Goal: Information Seeking & Learning: Find contact information

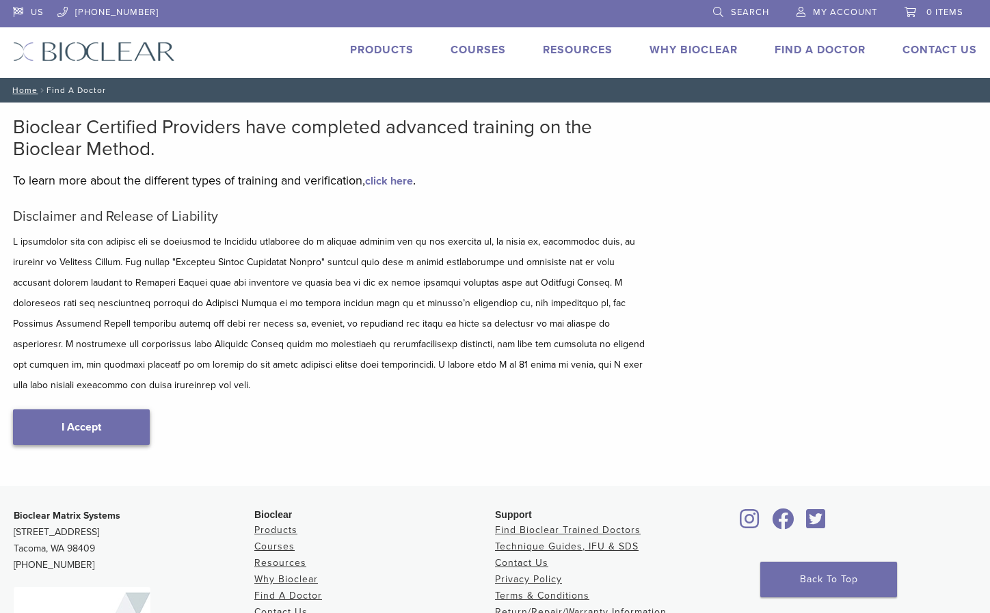
click at [86, 409] on link "I Accept" at bounding box center [81, 427] width 137 height 36
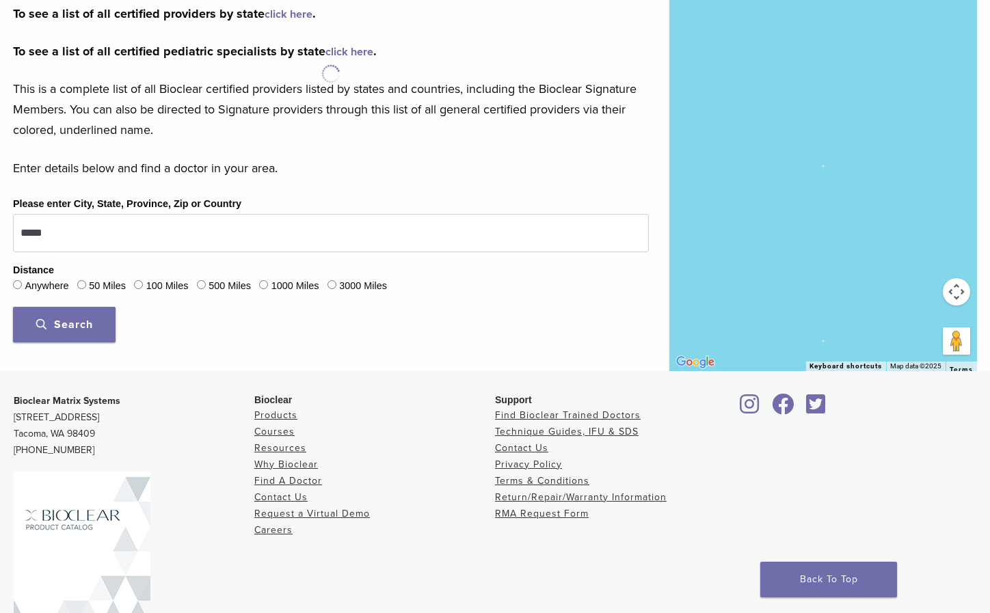
scroll to position [342, 0]
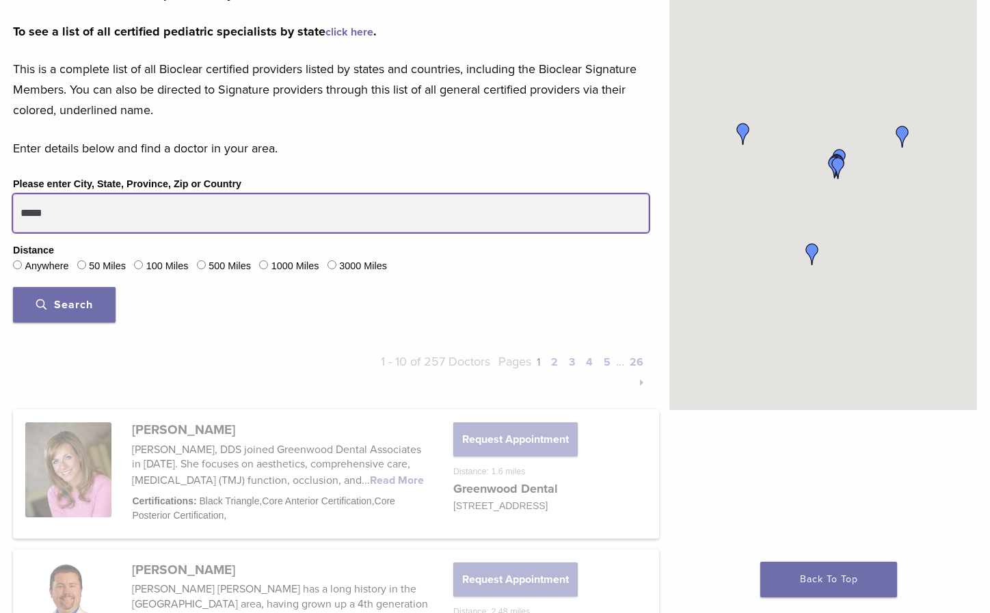
click at [89, 200] on input "*****" at bounding box center [331, 213] width 636 height 38
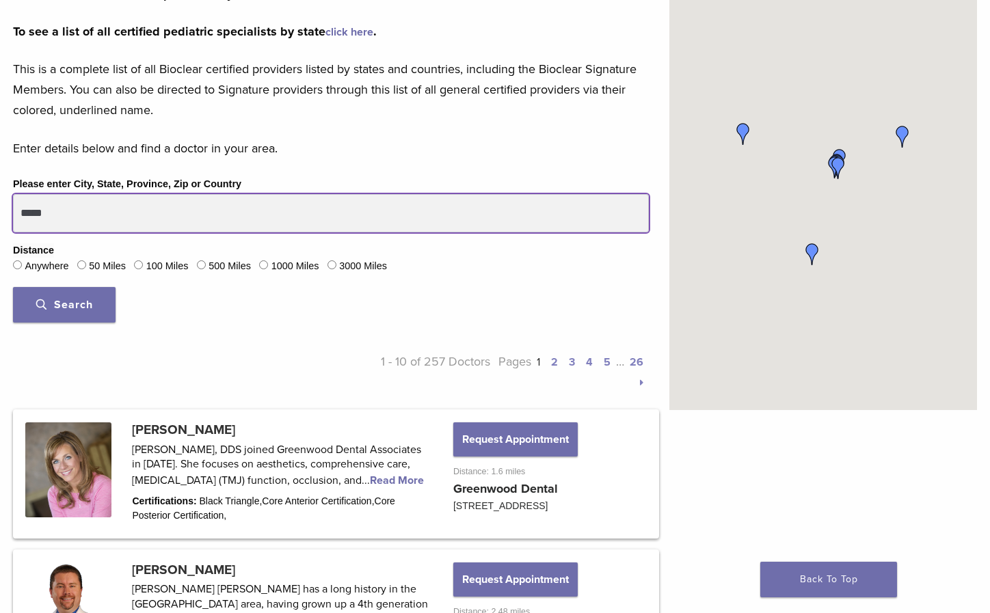
drag, startPoint x: 114, startPoint y: 213, endPoint x: -51, endPoint y: 201, distance: 165.1
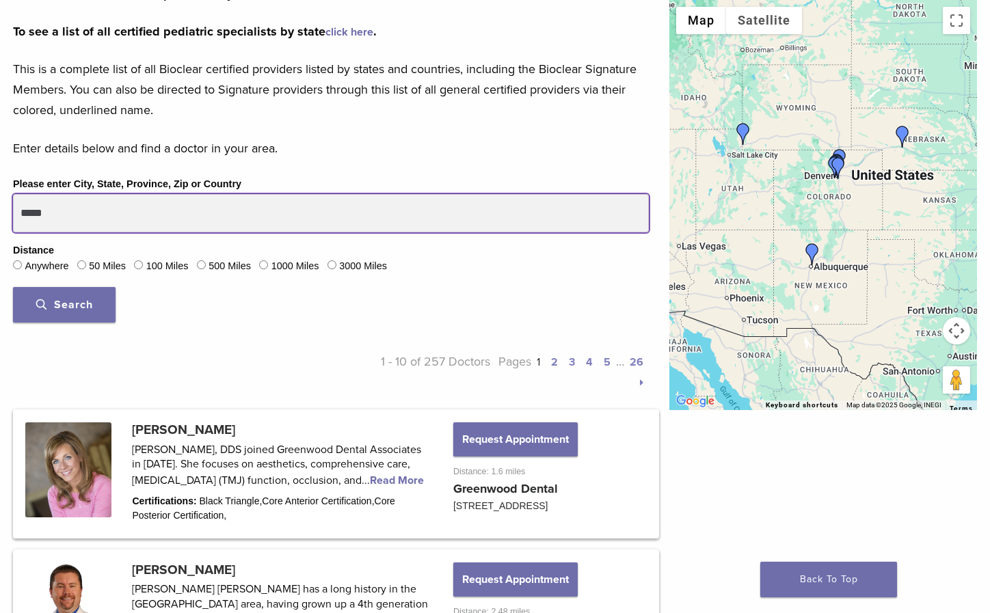
type input "*****"
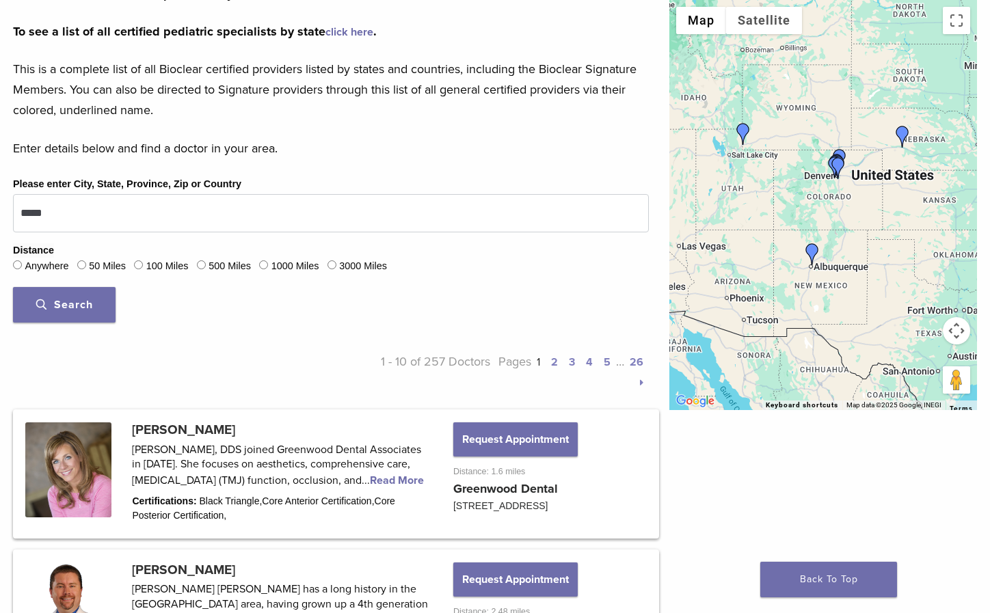
click at [93, 267] on label "50 Miles" at bounding box center [107, 266] width 37 height 15
click at [77, 301] on span "Search" at bounding box center [64, 305] width 57 height 14
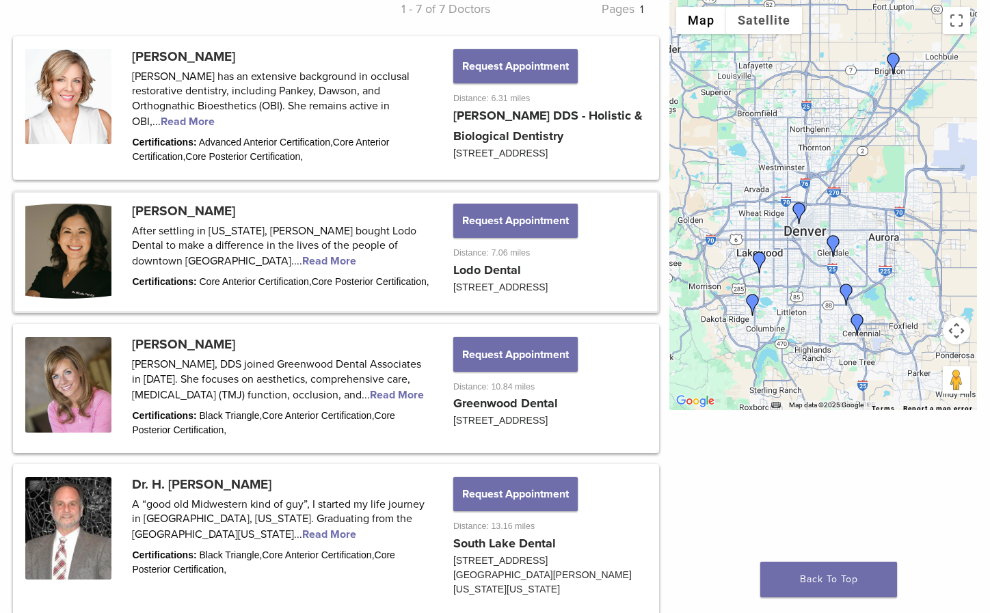
scroll to position [615, 0]
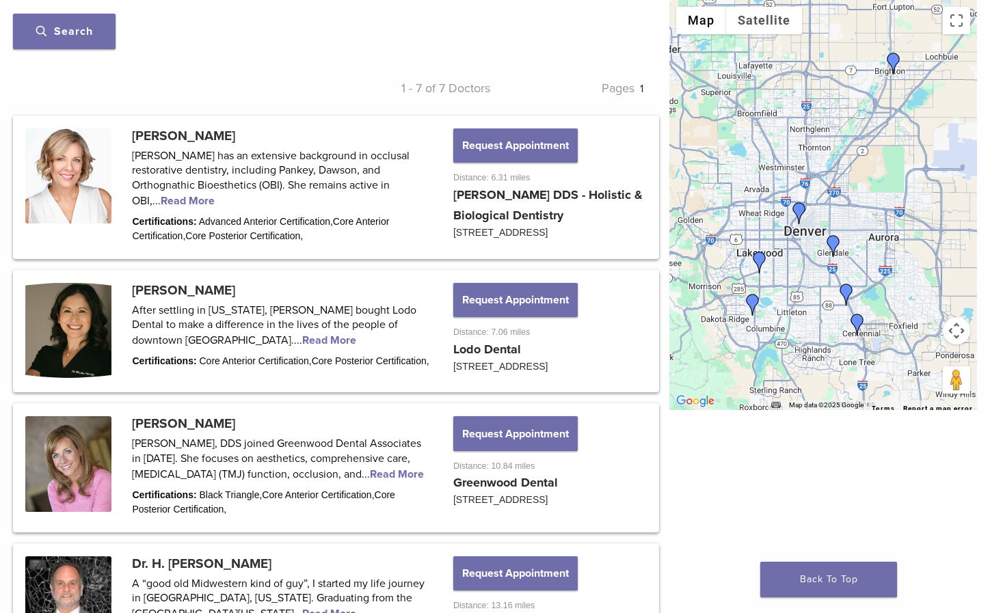
click at [660, 284] on div "← Move left → Move right ↑ Move up ↓ Move down + Zoom in - Zoom out Home Jump l…" at bounding box center [823, 312] width 328 height 1651
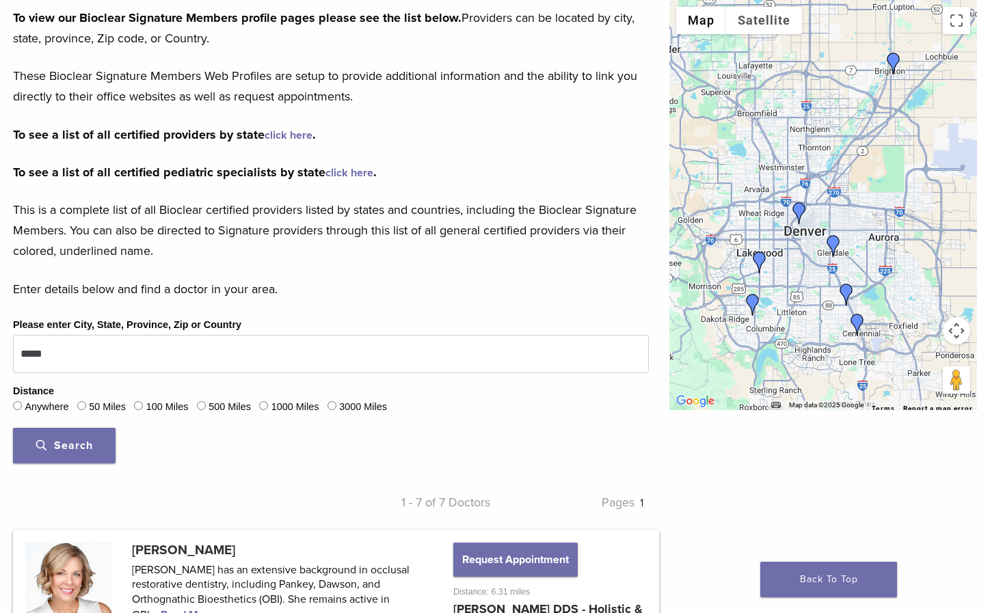
scroll to position [137, 0]
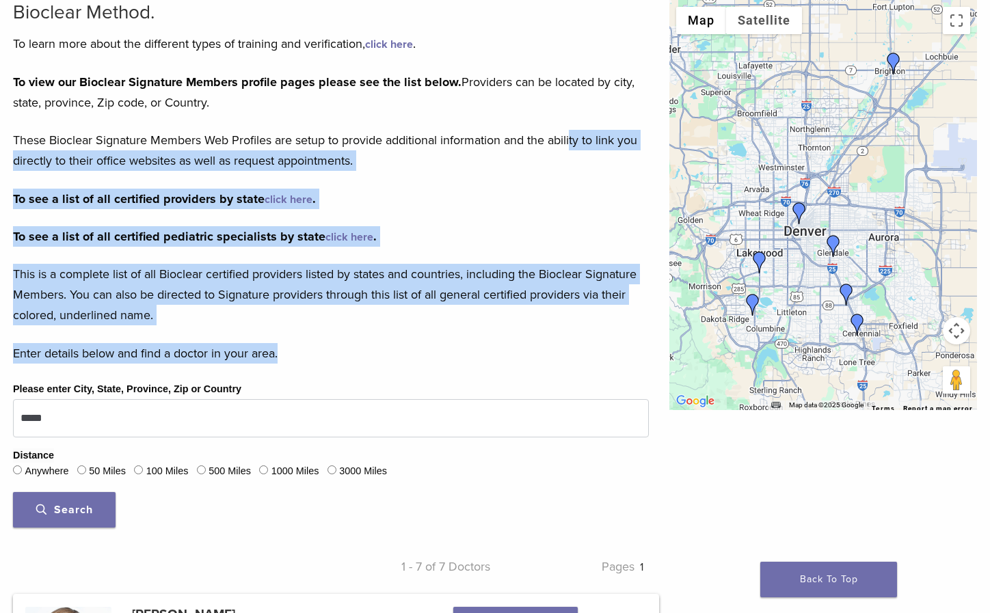
drag, startPoint x: 616, startPoint y: 321, endPoint x: 573, endPoint y: 137, distance: 188.2
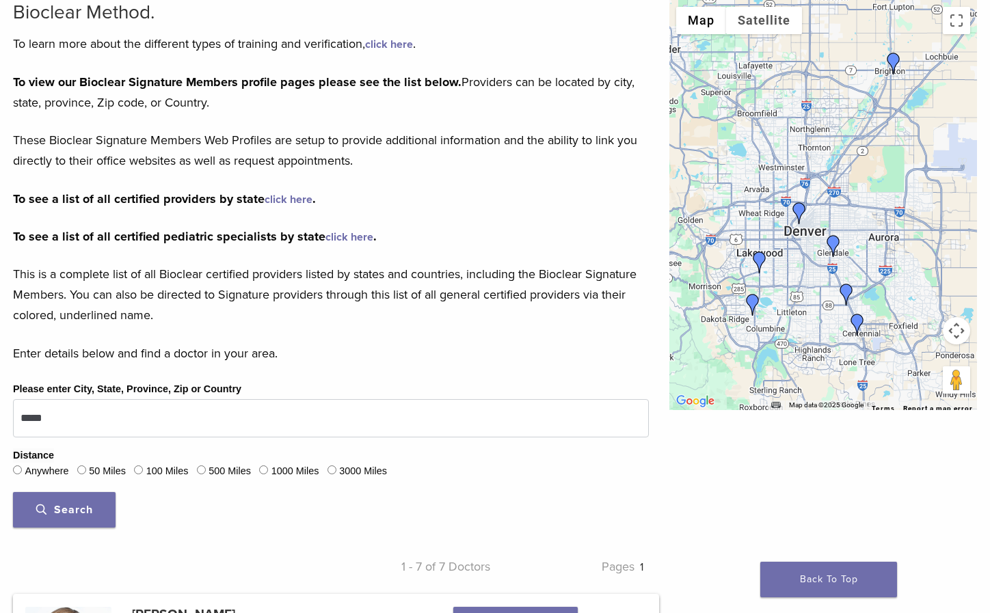
click at [572, 140] on p "These Bioclear Signature Members Web Profiles are setup to provide additional i…" at bounding box center [331, 150] width 636 height 41
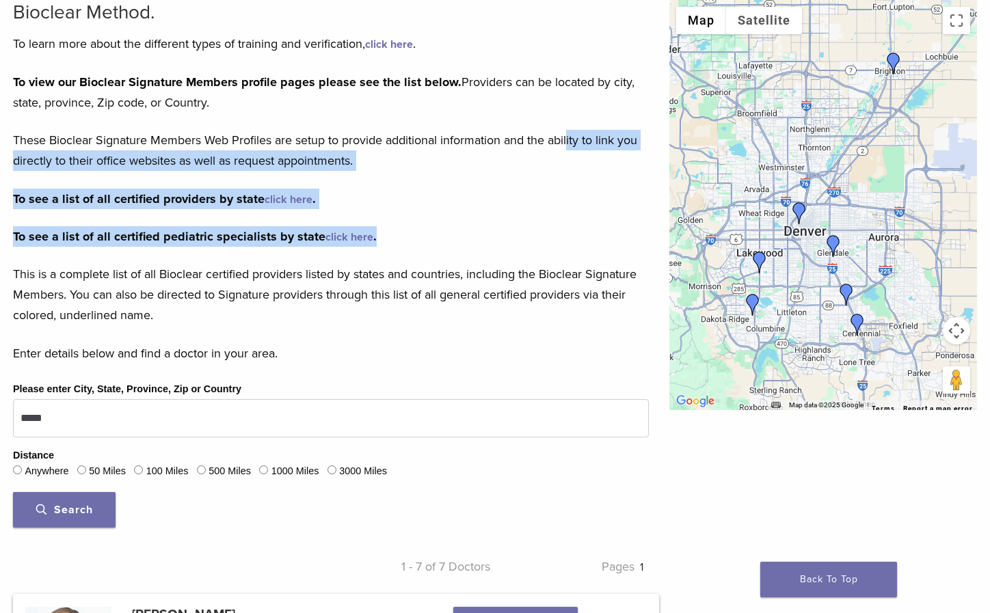
drag, startPoint x: 572, startPoint y: 209, endPoint x: 572, endPoint y: 126, distance: 83.4
click at [572, 126] on div "To view our Bioclear Signature Members profile pages please see the list below.…" at bounding box center [331, 199] width 636 height 254
click at [553, 176] on div "To view our Bioclear Signature Members profile pages please see the list below.…" at bounding box center [331, 199] width 636 height 254
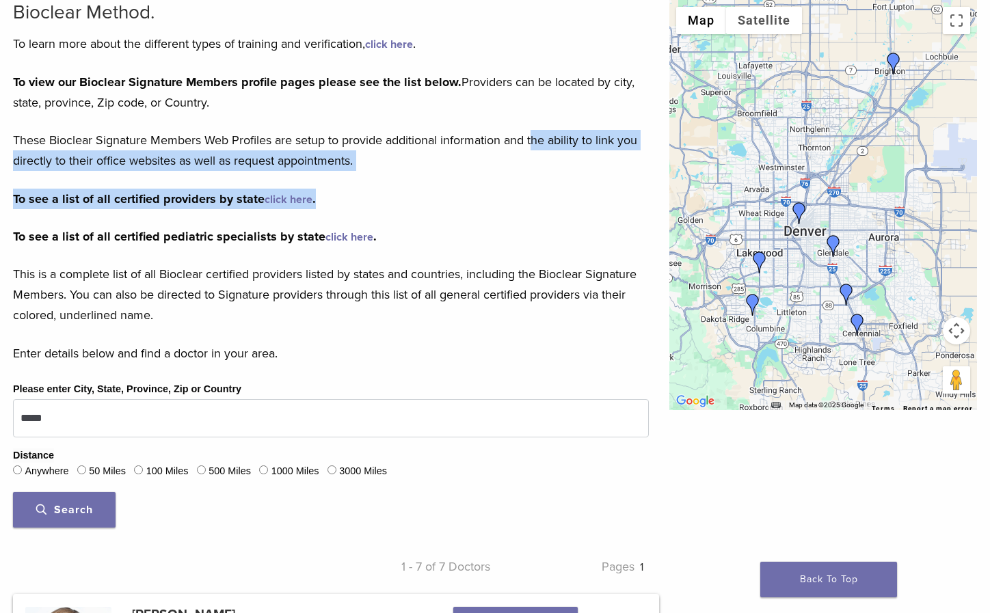
drag, startPoint x: 538, startPoint y: 135, endPoint x: 537, endPoint y: 177, distance: 41.7
click at [537, 177] on div "To view our Bioclear Signature Members profile pages please see the list below.…" at bounding box center [331, 199] width 636 height 254
drag, startPoint x: 536, startPoint y: 178, endPoint x: 535, endPoint y: 120, distance: 58.1
click at [535, 120] on div "To view our Bioclear Signature Members profile pages please see the list below.…" at bounding box center [331, 199] width 636 height 254
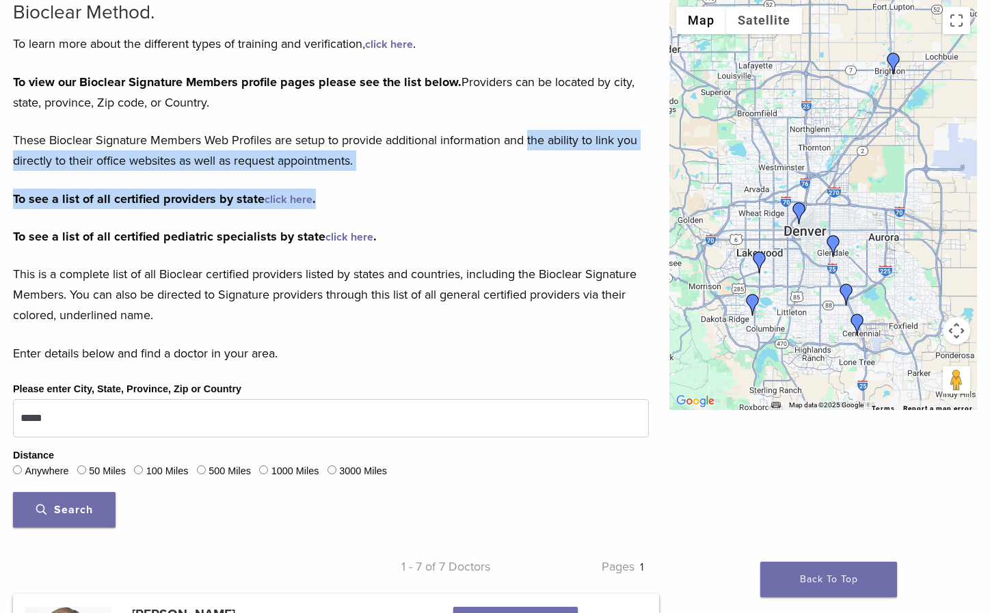
click at [535, 120] on div "To view our Bioclear Signature Members profile pages please see the list below.…" at bounding box center [331, 199] width 636 height 254
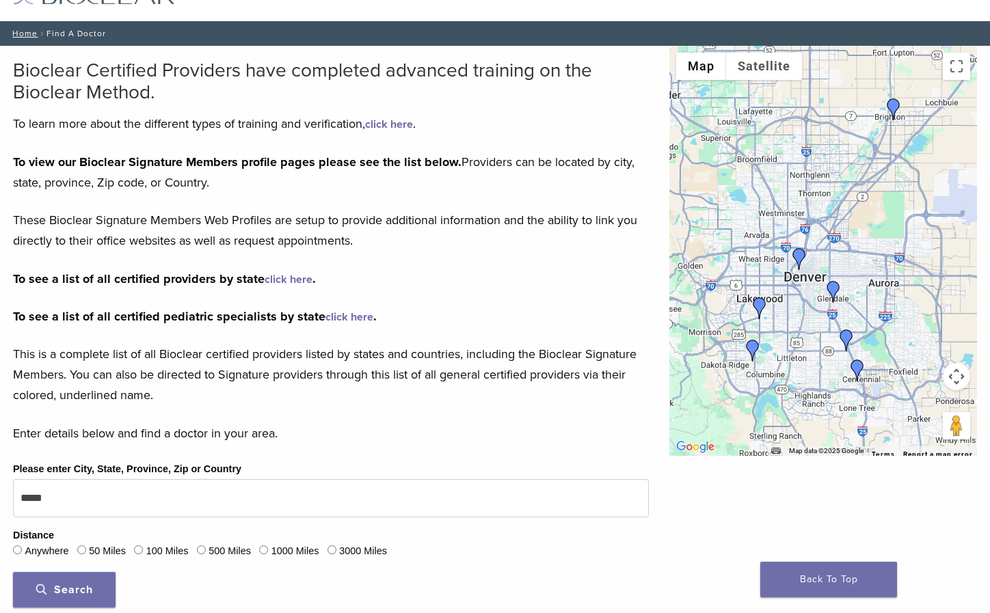
scroll to position [0, 0]
